Goal: Task Accomplishment & Management: Manage account settings

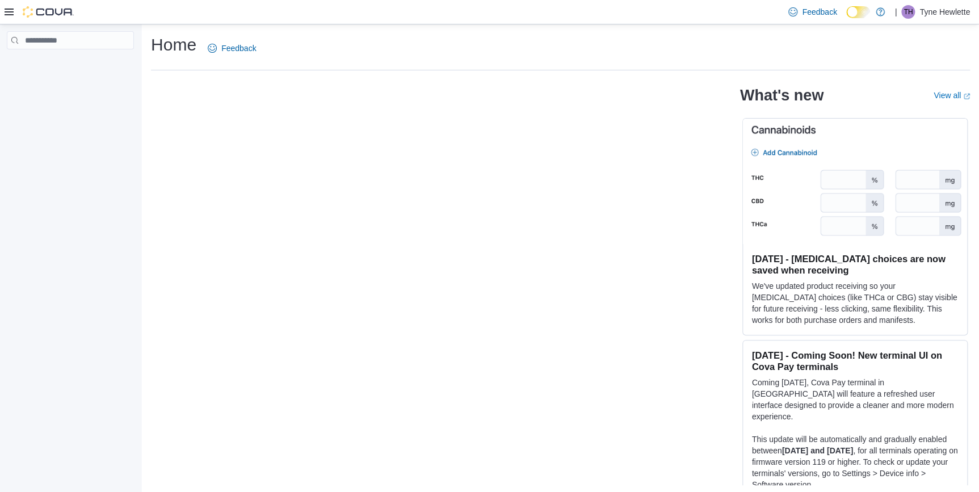
click at [166, 48] on h1 "Home" at bounding box center [173, 44] width 45 height 23
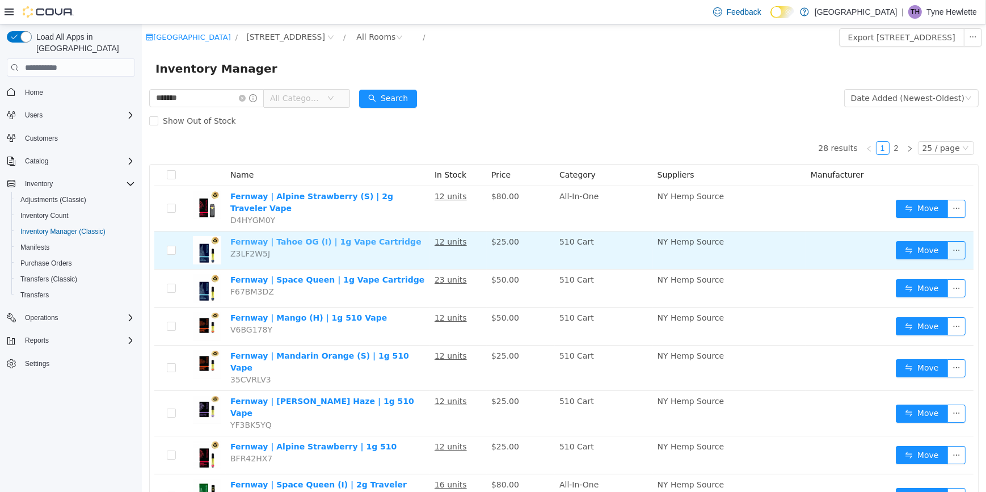
click at [376, 240] on link "Fernway | Tahoe OG (I) | 1g Vape Cartridge" at bounding box center [325, 241] width 191 height 9
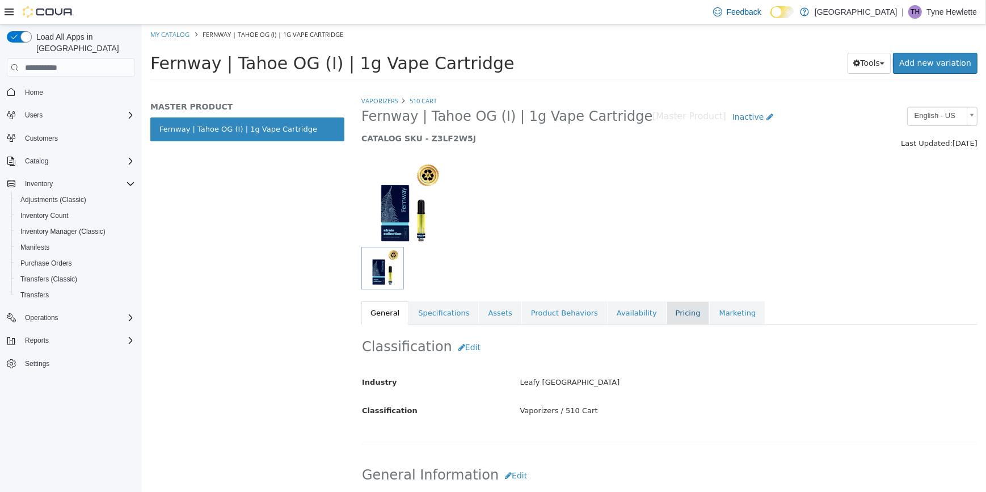
click at [666, 308] on link "Pricing" at bounding box center [687, 313] width 43 height 24
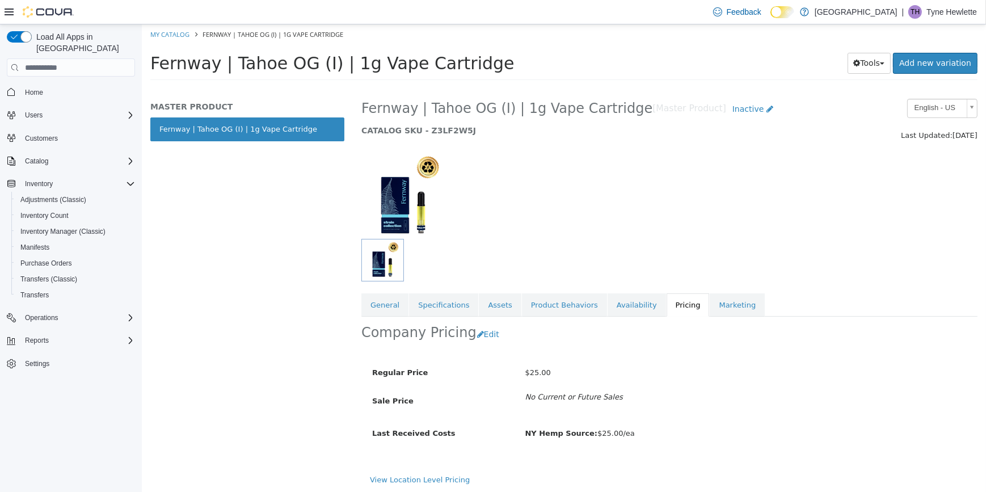
scroll to position [10, 0]
click at [480, 333] on button "Edit" at bounding box center [490, 332] width 29 height 21
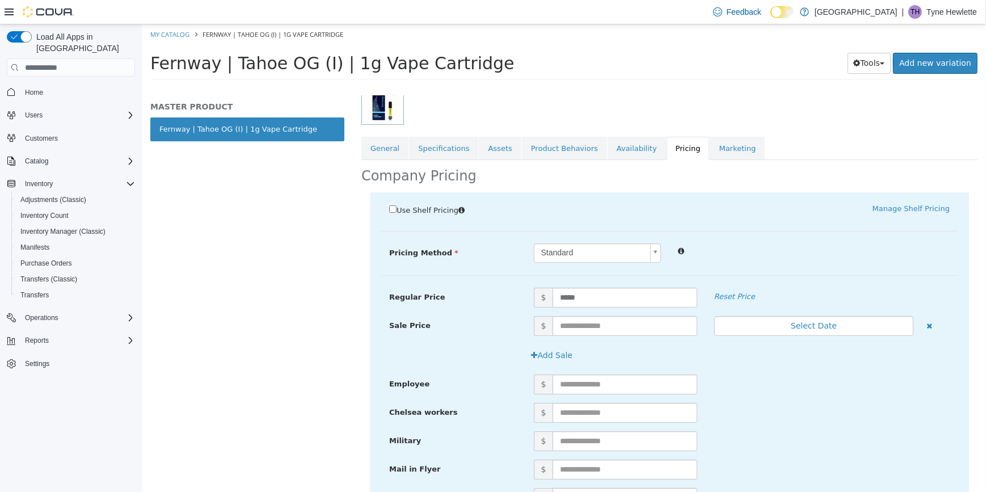
scroll to position [267, 0]
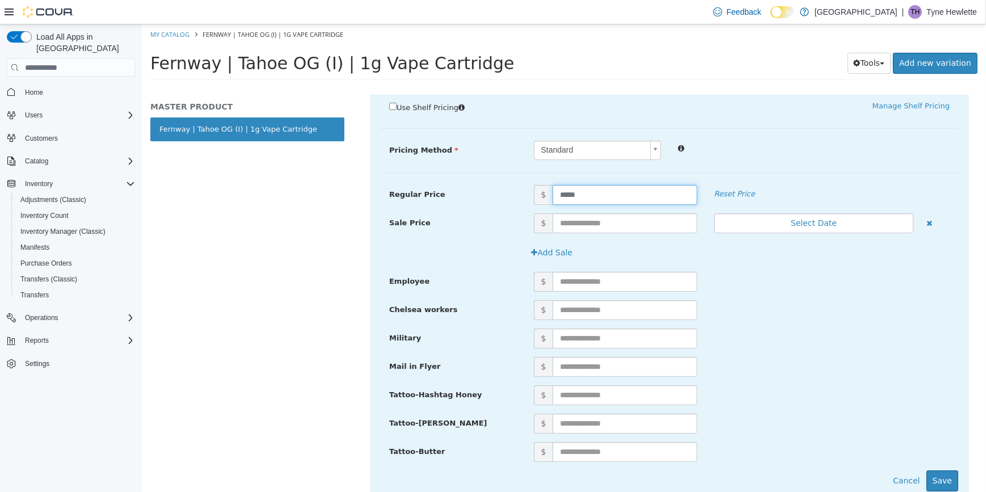
click at [581, 198] on input "*****" at bounding box center [624, 195] width 144 height 20
type input "*"
type input "*****"
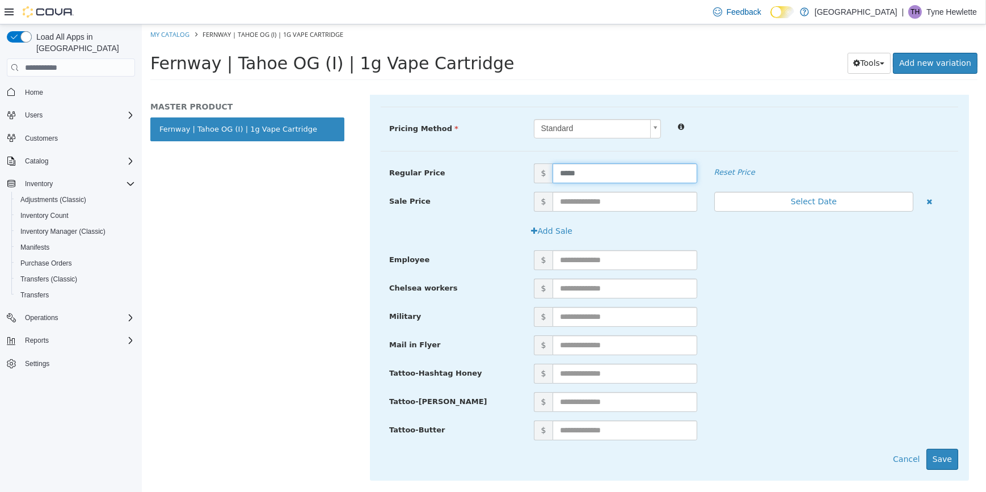
scroll to position [308, 0]
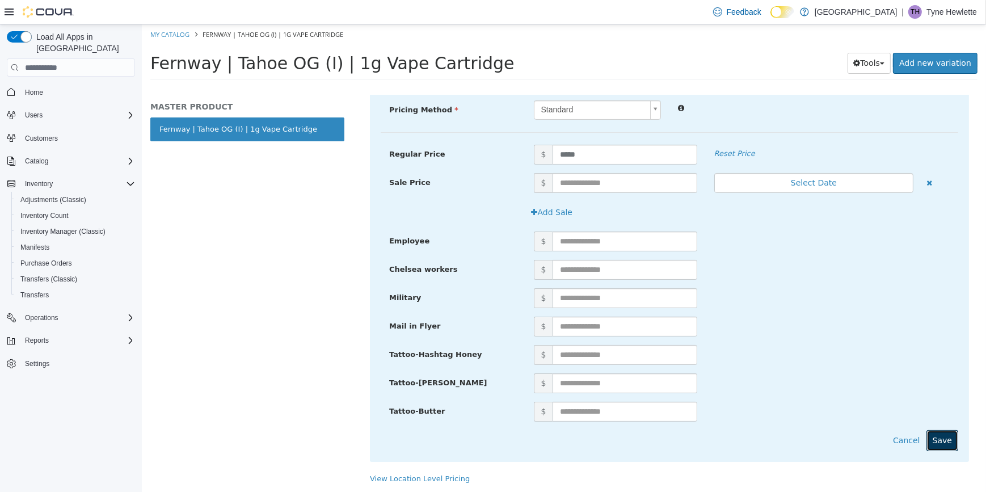
click at [941, 442] on button "Save" at bounding box center [942, 440] width 32 height 21
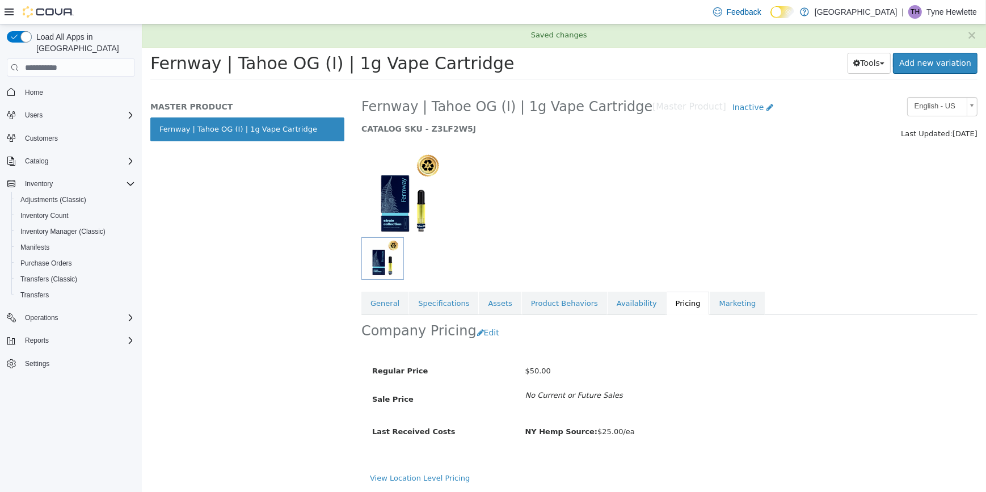
scroll to position [10, 0]
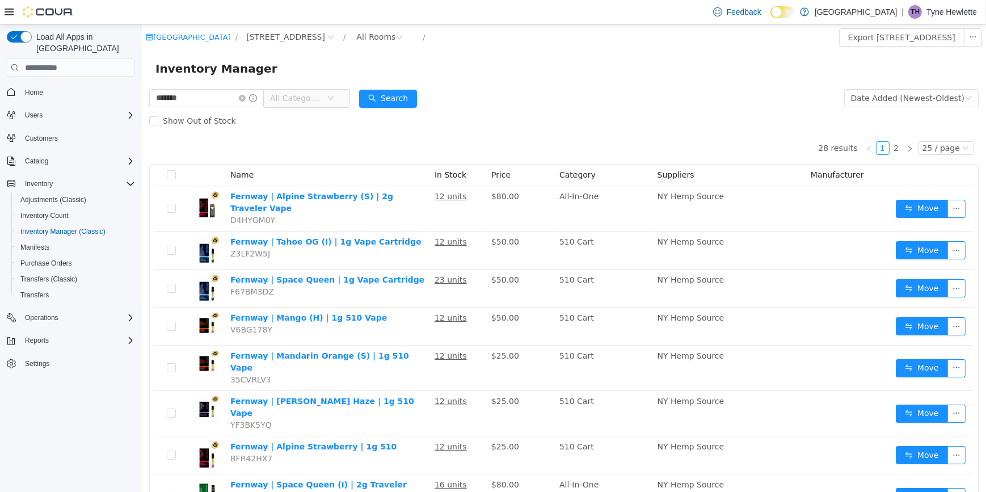
click at [945, 13] on p "Tyne Hewlette" at bounding box center [952, 12] width 51 height 14
click at [917, 104] on span "Sign Out" at bounding box center [904, 109] width 31 height 11
